Goal: Navigation & Orientation: Find specific page/section

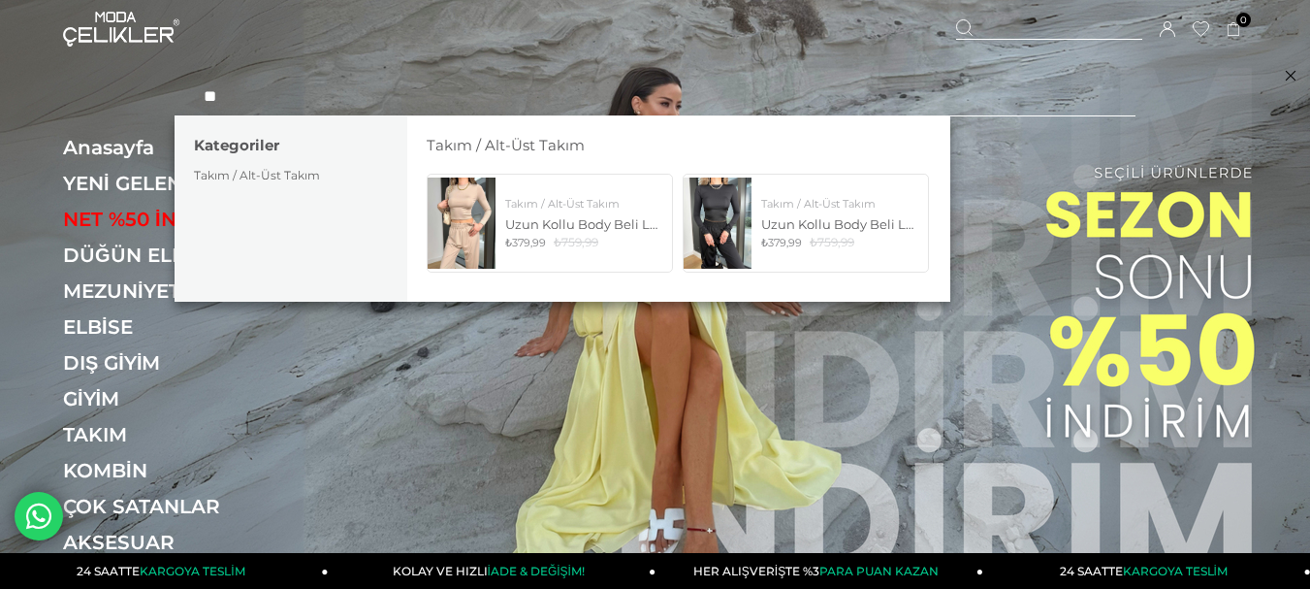
type input "*"
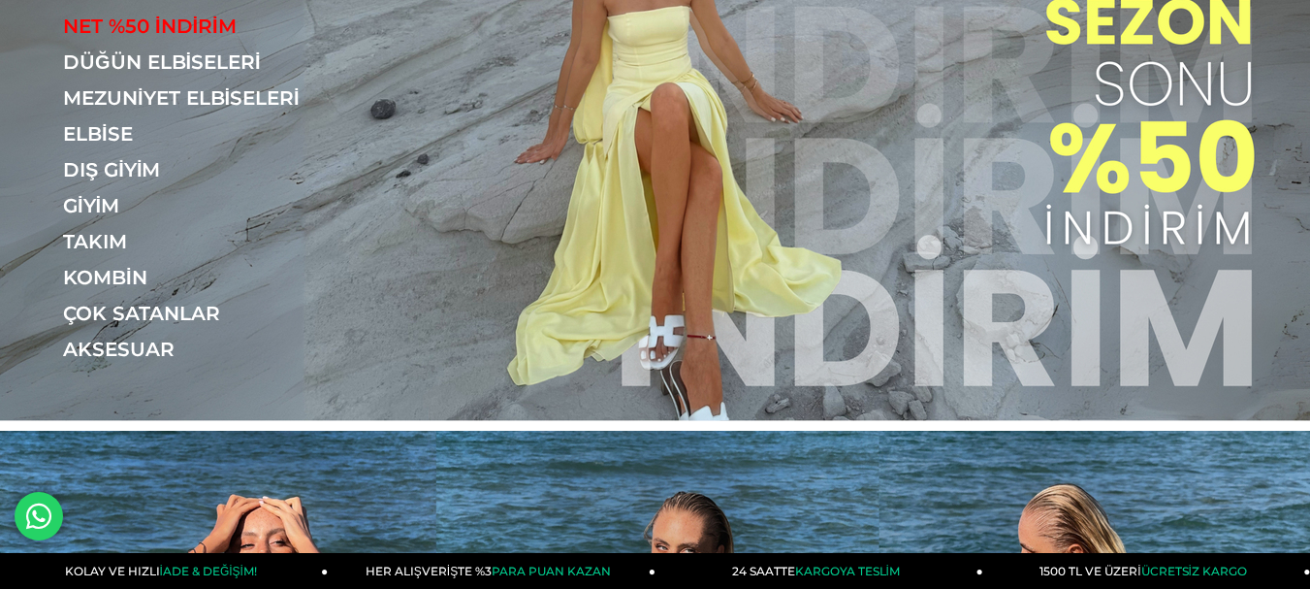
scroll to position [194, 0]
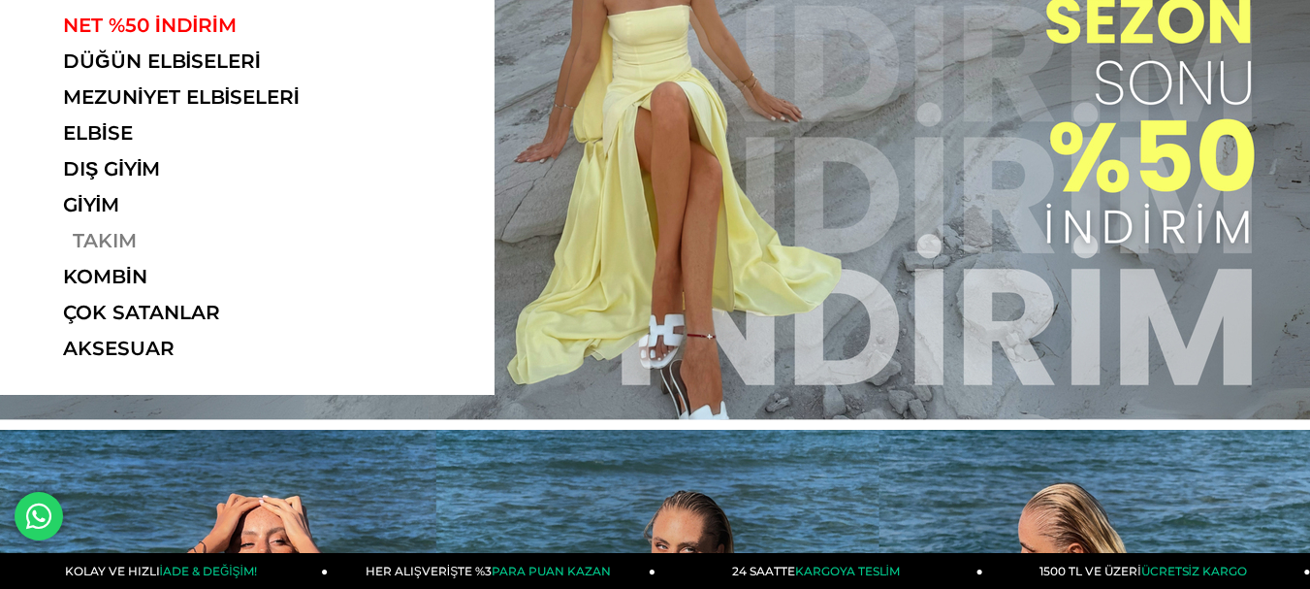
click at [100, 238] on link "TAKIM" at bounding box center [196, 240] width 267 height 23
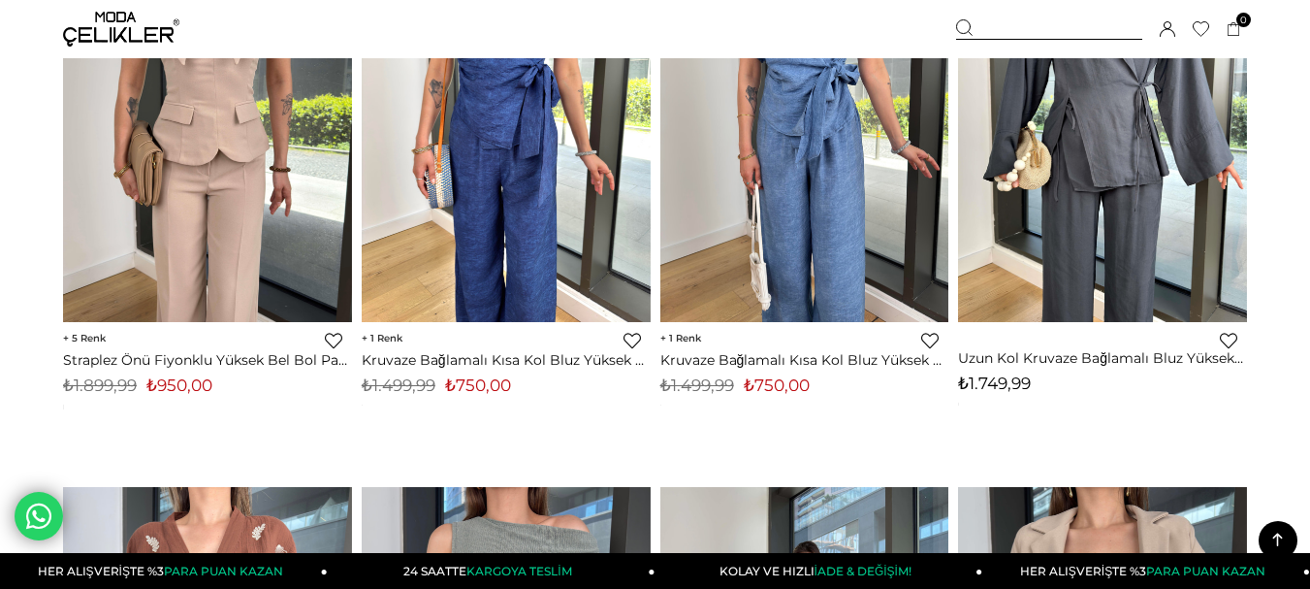
scroll to position [7465, 0]
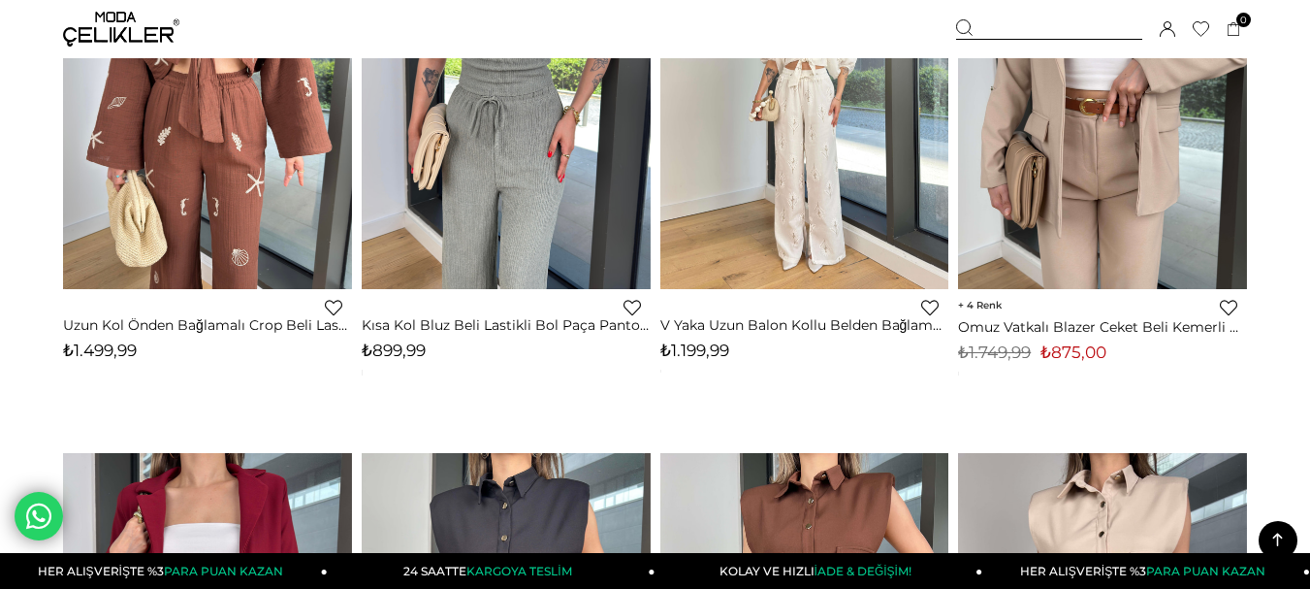
click at [123, 7] on div "Üye Girişi Üye Ol Hesabım Çıkış Yap Sepetim Favorilerim Yardım" at bounding box center [121, 29] width 116 height 58
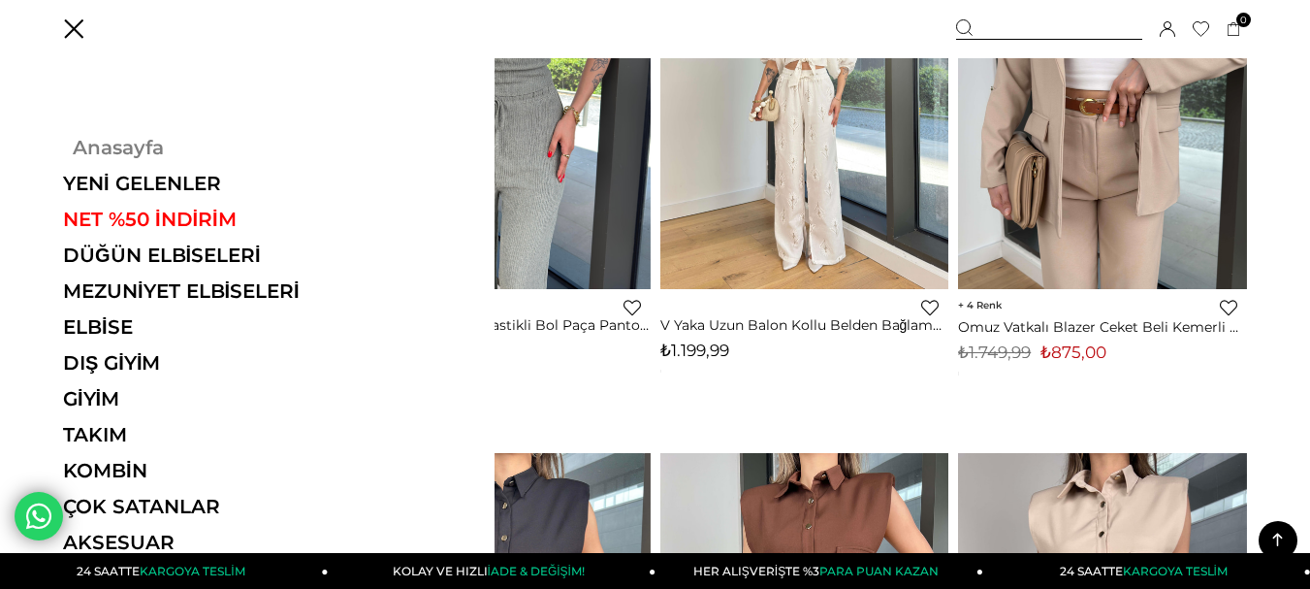
click at [111, 136] on link "Anasayfa" at bounding box center [196, 147] width 267 height 23
